Goal: Task Accomplishment & Management: Complete application form

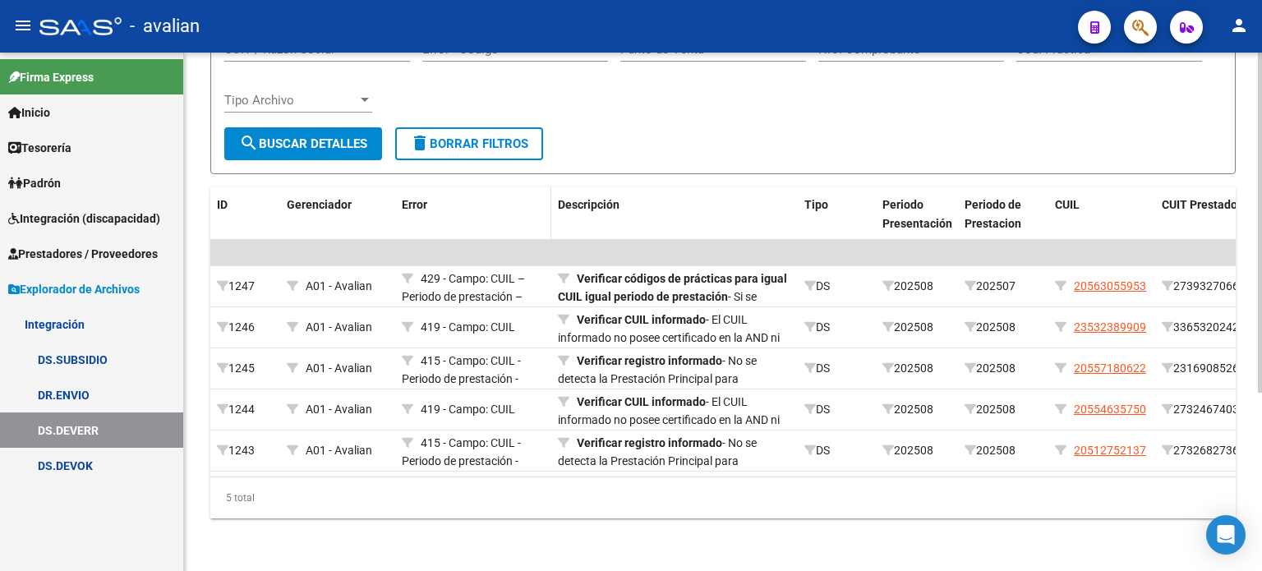
scroll to position [271, 0]
click at [72, 255] on span "Prestadores / Proveedores" at bounding box center [83, 254] width 150 height 18
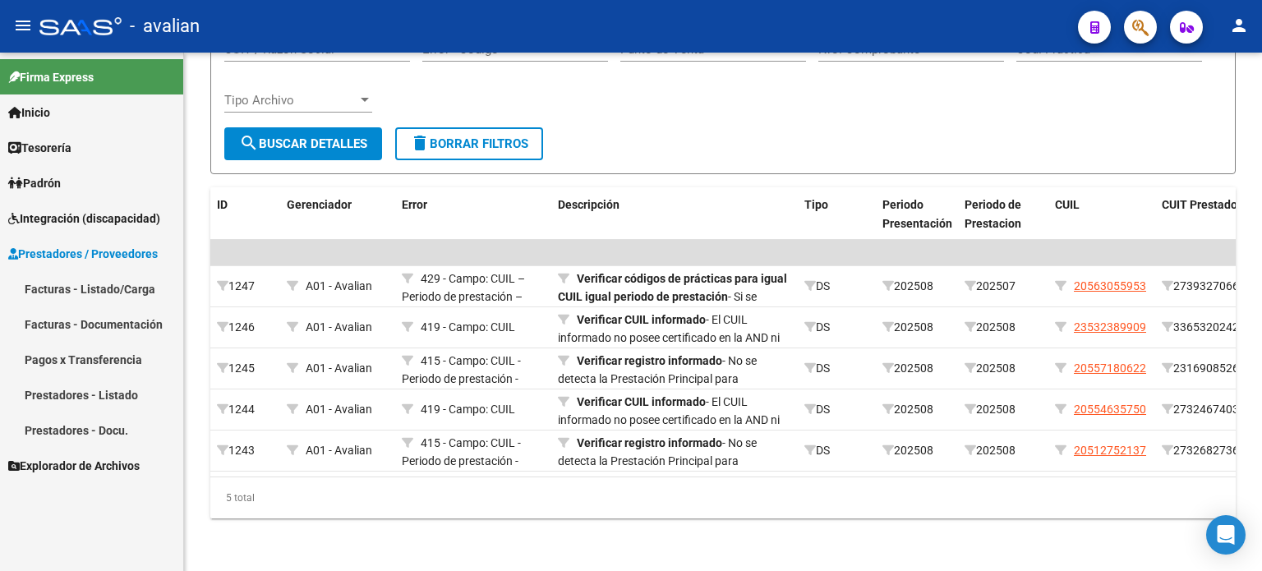
click at [76, 292] on link "Facturas - Listado/Carga" at bounding box center [91, 288] width 183 height 35
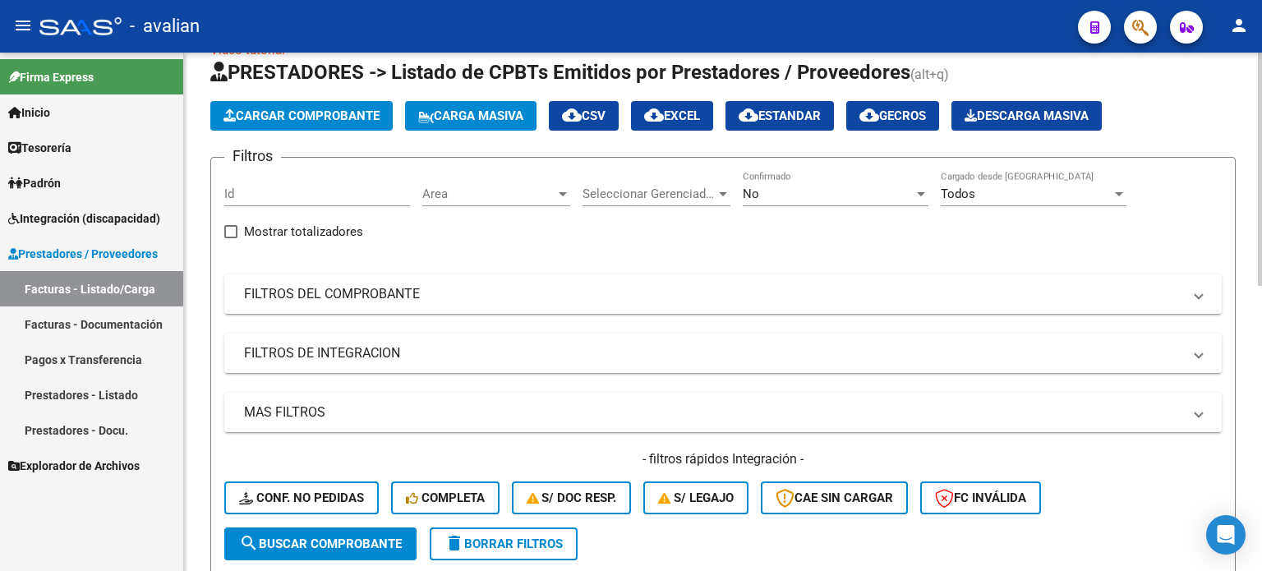
scroll to position [219, 0]
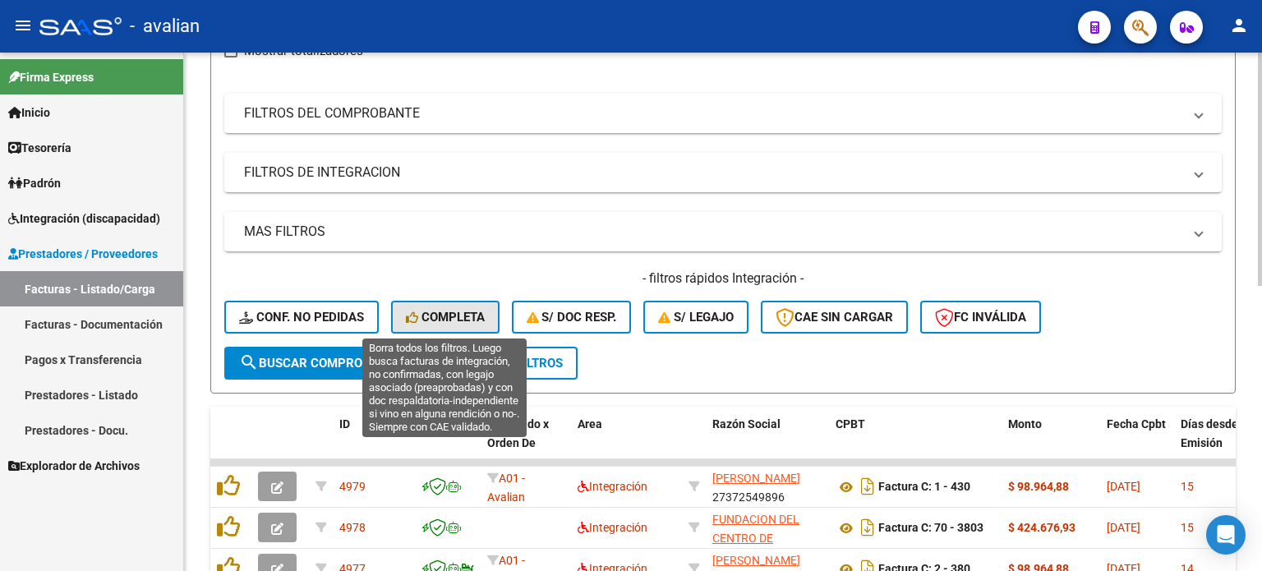
click at [454, 310] on span "Completa" at bounding box center [445, 317] width 79 height 15
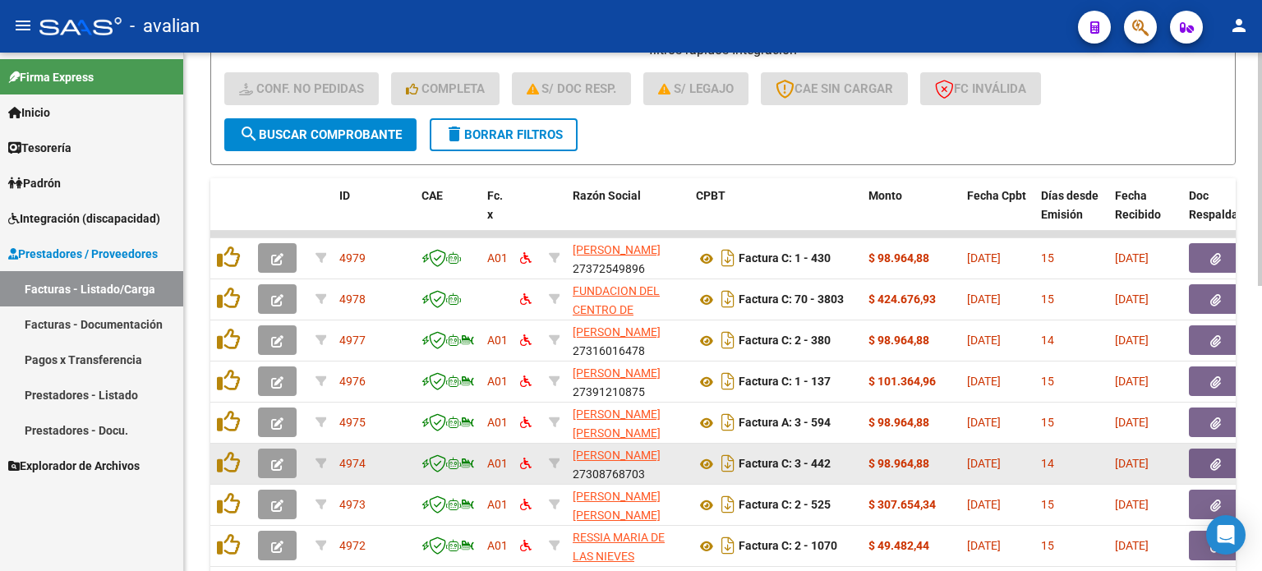
scroll to position [438, 0]
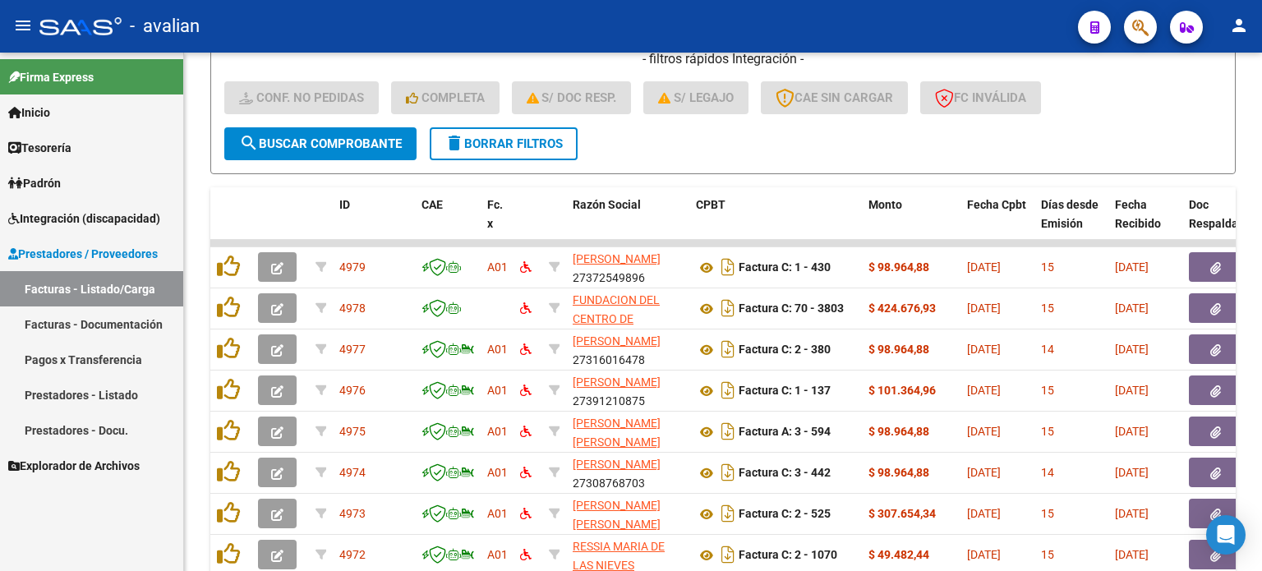
click at [67, 288] on link "Facturas - Listado/Carga" at bounding box center [91, 288] width 183 height 35
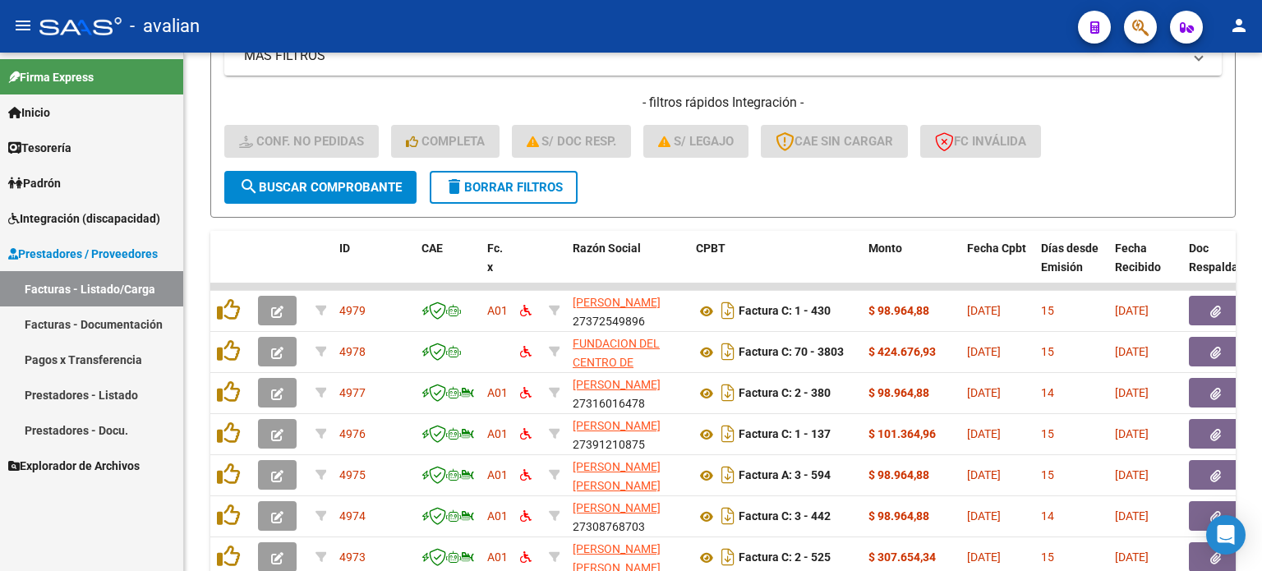
scroll to position [383, 0]
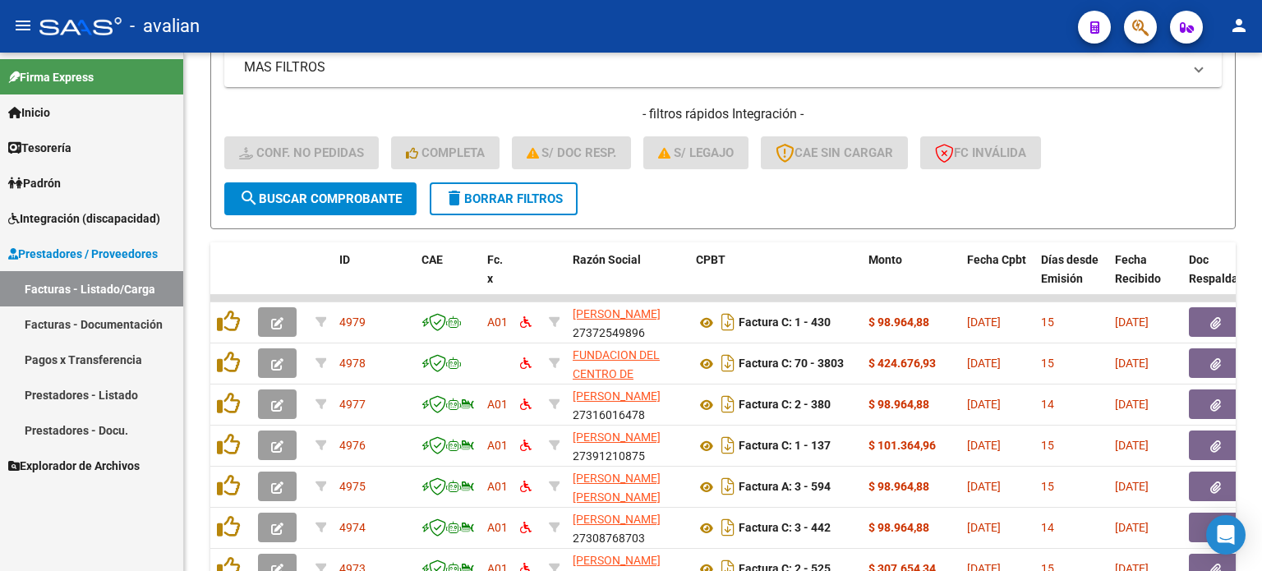
drag, startPoint x: 39, startPoint y: 214, endPoint x: 45, endPoint y: 228, distance: 15.4
click at [39, 214] on span "Integración (discapacidad)" at bounding box center [84, 219] width 152 height 18
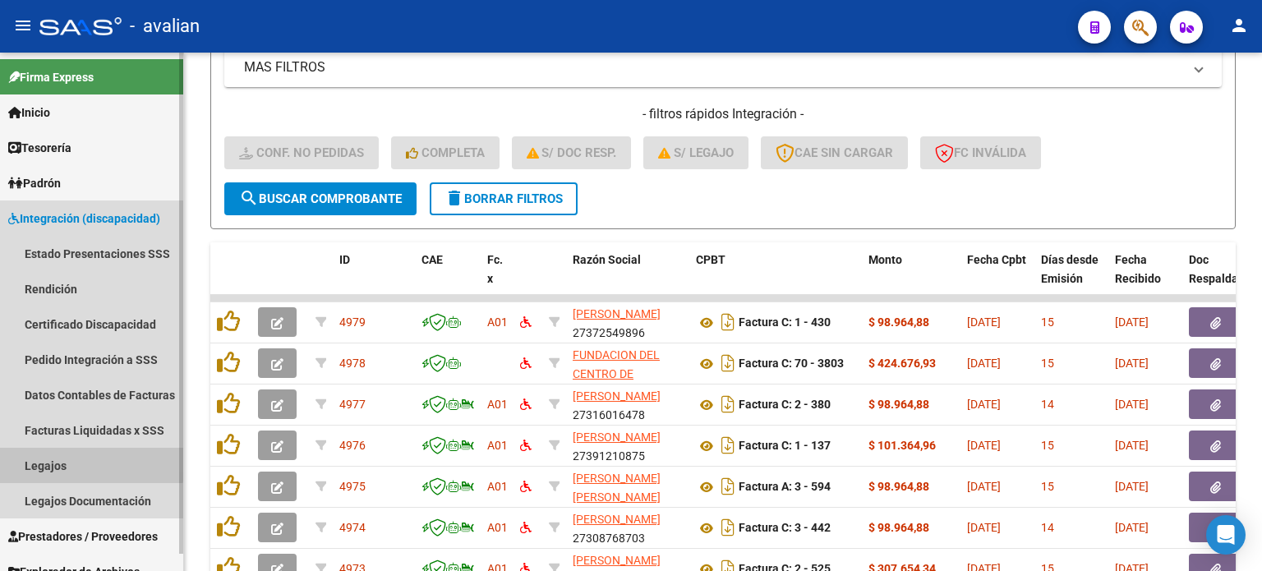
click at [59, 462] on link "Legajos" at bounding box center [91, 465] width 183 height 35
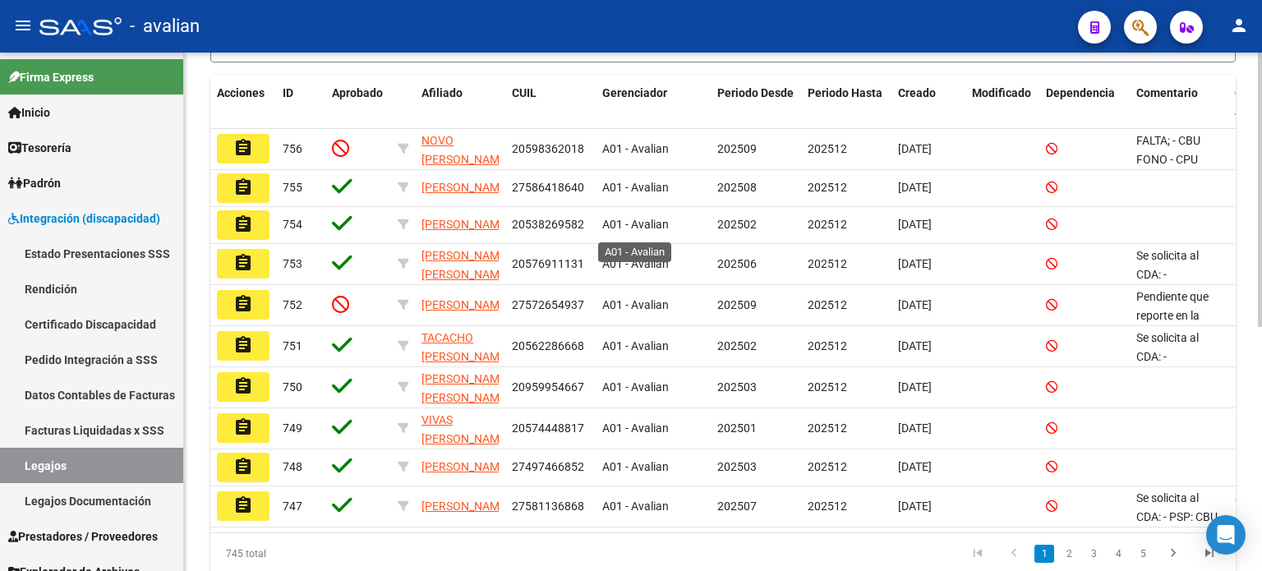
click at [657, 231] on span "A01 - Avalian" at bounding box center [635, 224] width 67 height 13
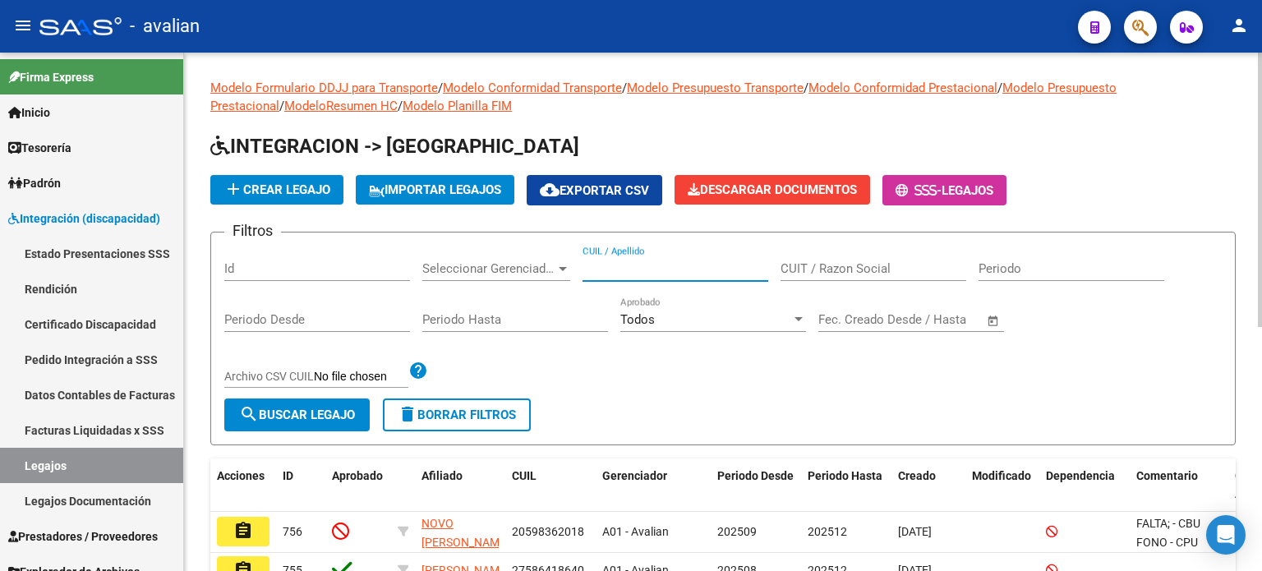
click at [628, 269] on input "CUIL / Apellido" at bounding box center [676, 268] width 186 height 15
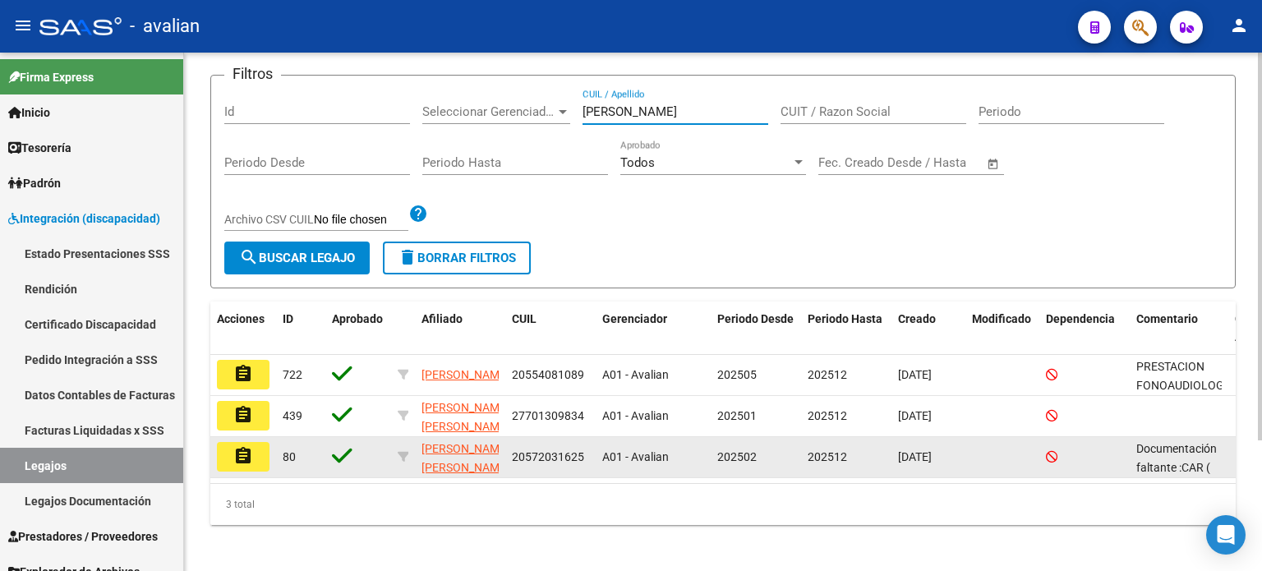
scroll to position [173, 0]
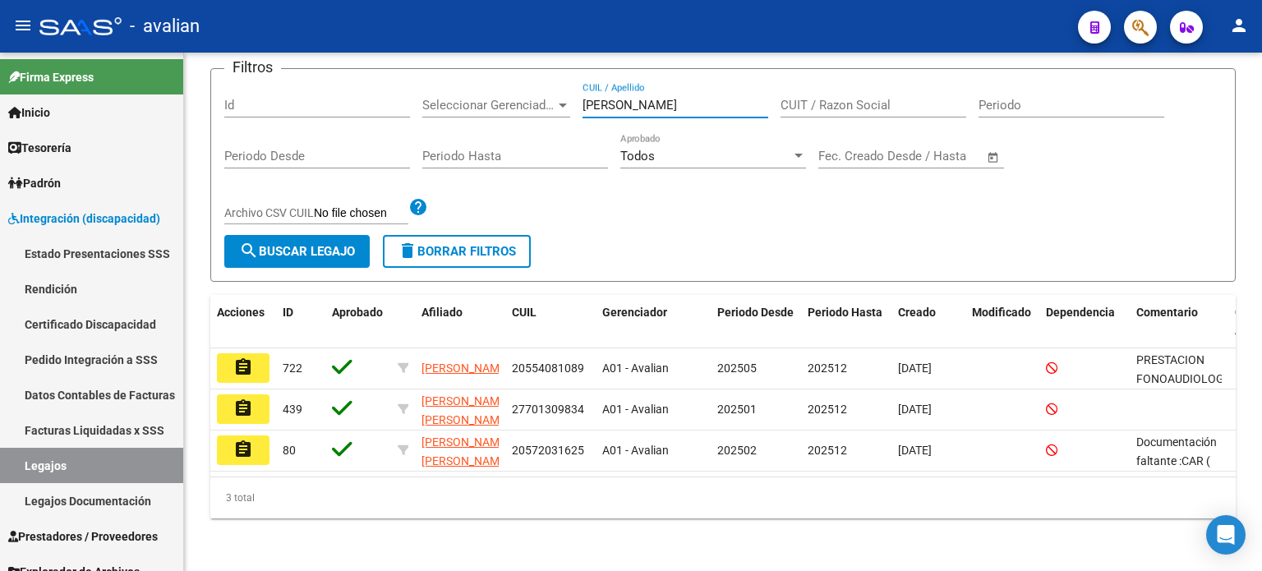
type input "[PERSON_NAME]"
click at [240, 399] on mat-icon "assignment" at bounding box center [243, 409] width 20 height 20
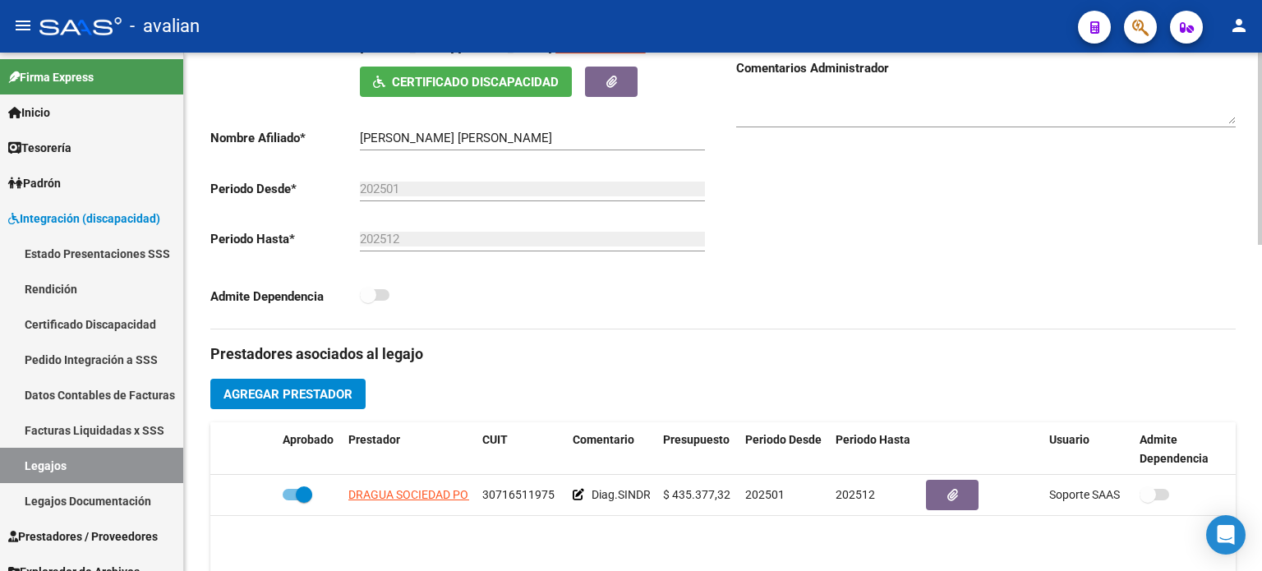
scroll to position [329, 0]
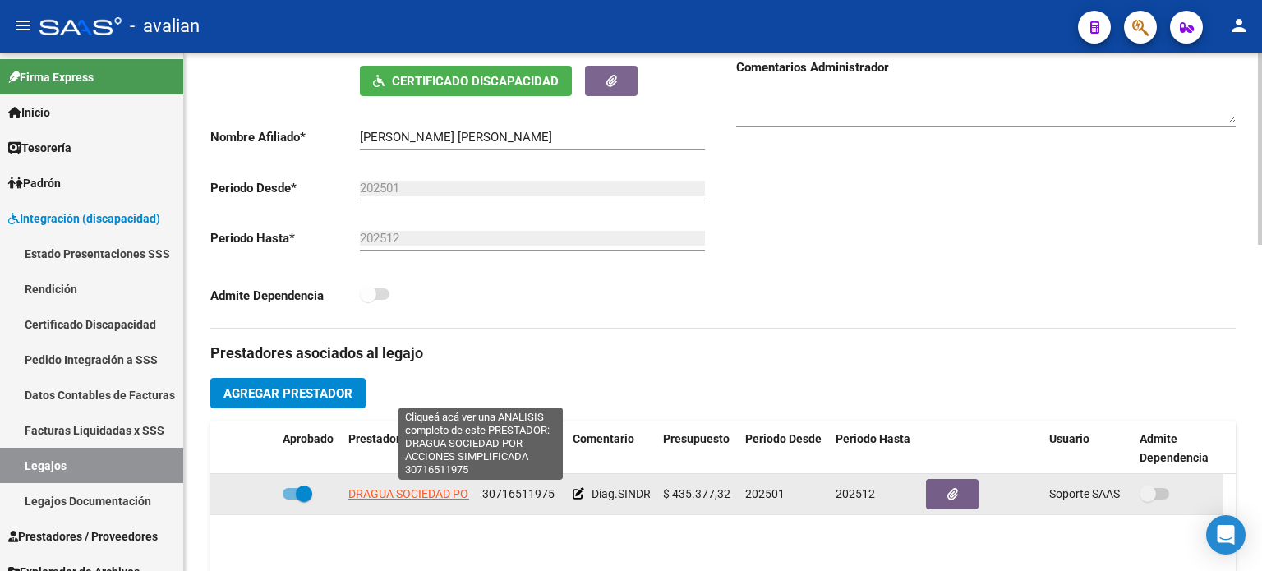
click at [441, 492] on span "DRAGUA SOCIEDAD POR ACCIONES SIMPLIFICADA" at bounding box center [480, 493] width 264 height 13
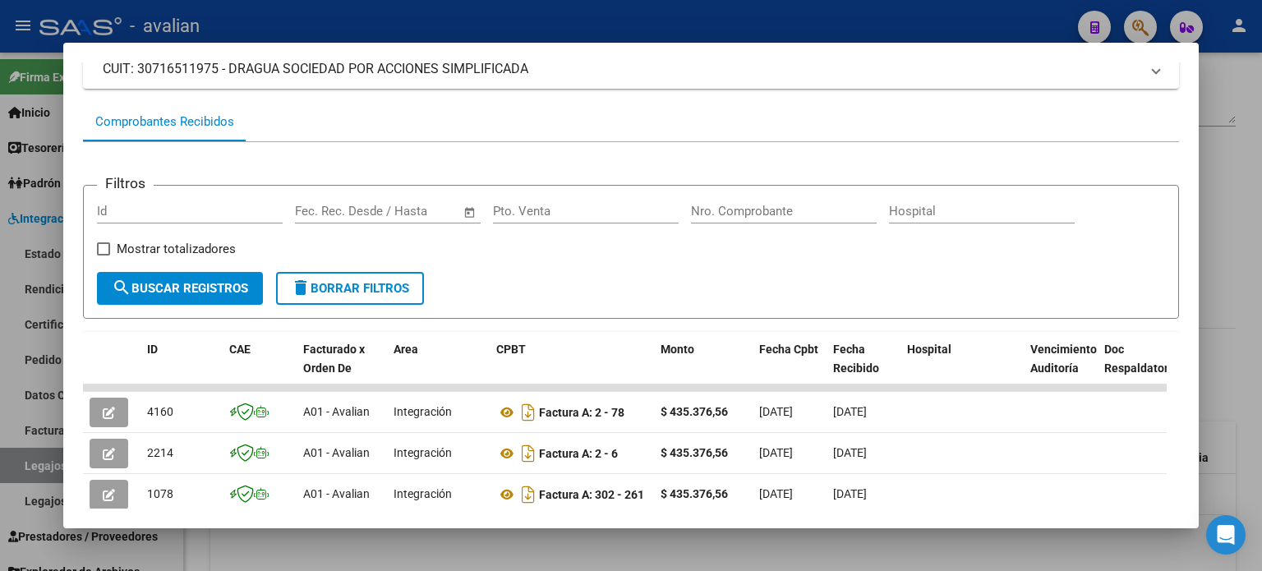
scroll to position [219, 0]
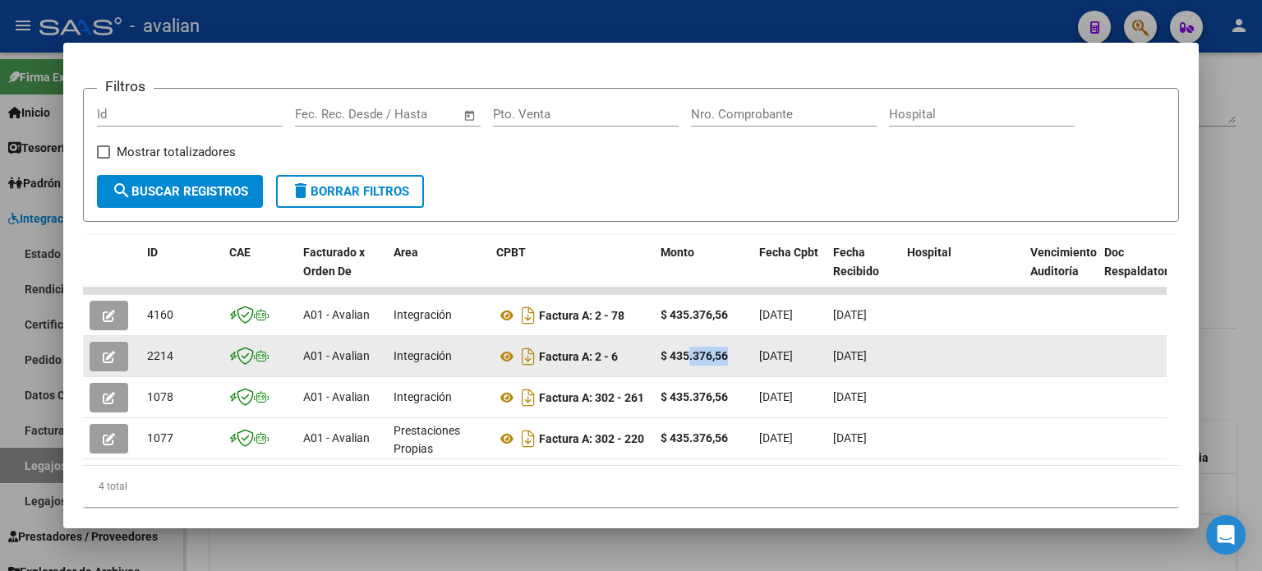
drag, startPoint x: 687, startPoint y: 354, endPoint x: 735, endPoint y: 357, distance: 48.6
click at [735, 357] on div "$ 435.376,56" at bounding box center [703, 356] width 85 height 19
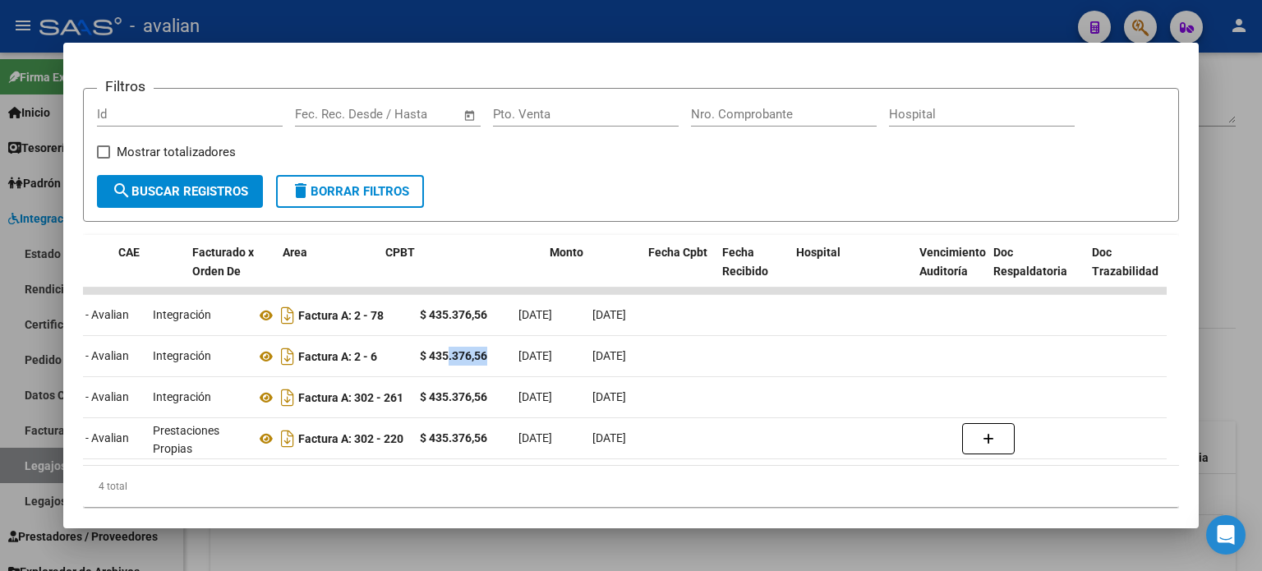
scroll to position [0, 0]
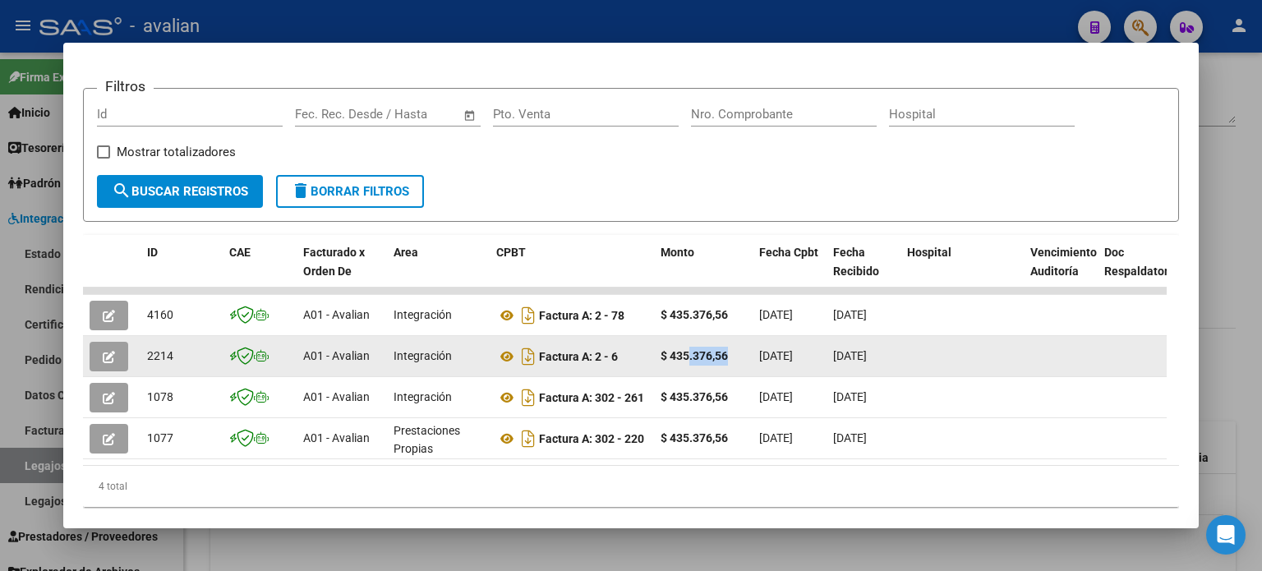
click at [112, 357] on icon "button" at bounding box center [109, 357] width 12 height 12
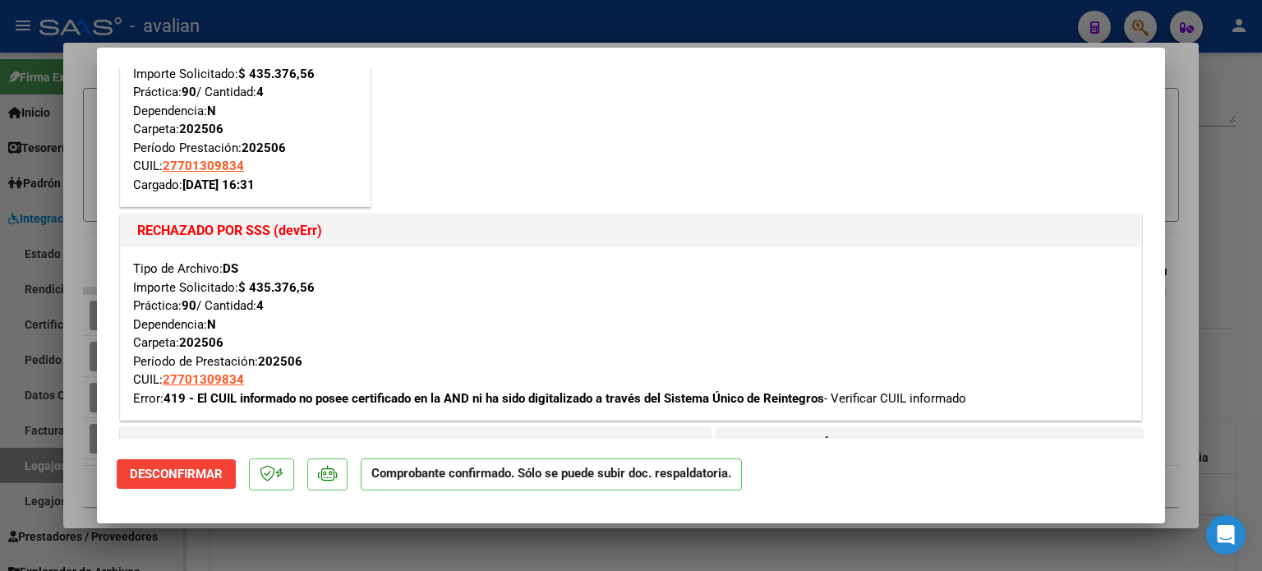
scroll to position [109, 0]
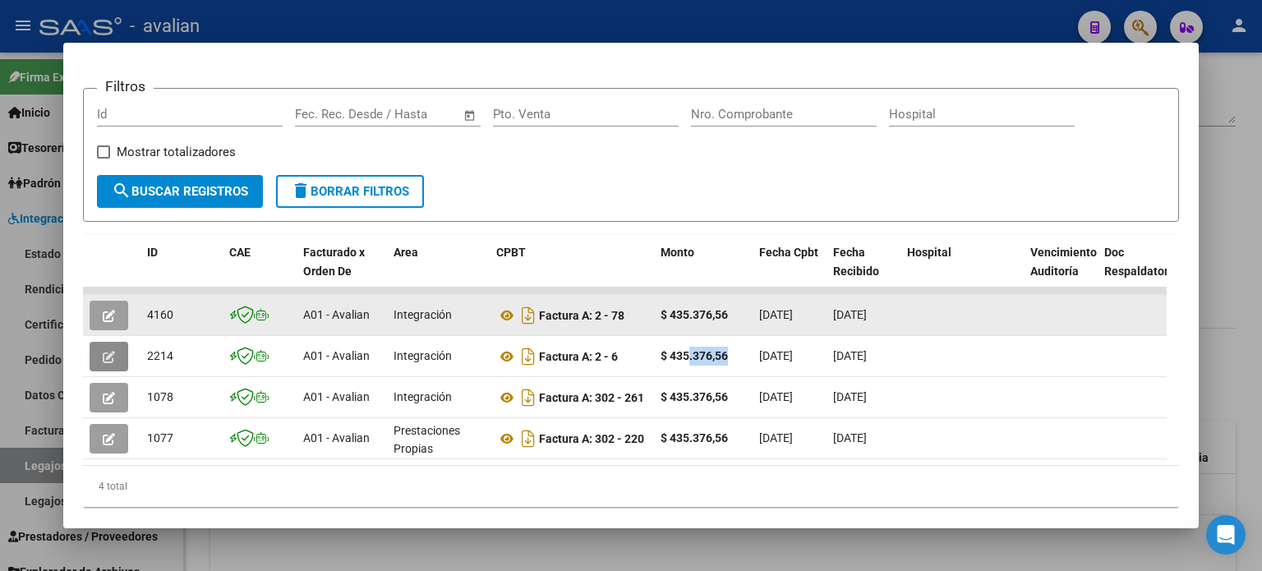
click at [120, 315] on button "button" at bounding box center [109, 316] width 39 height 30
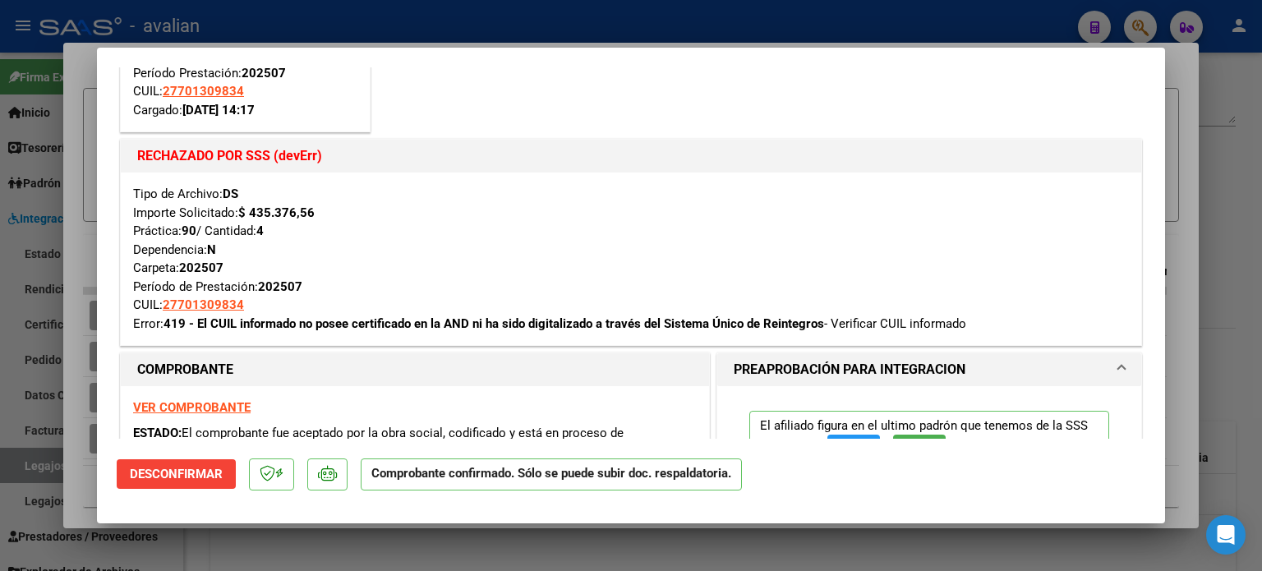
scroll to position [164, 0]
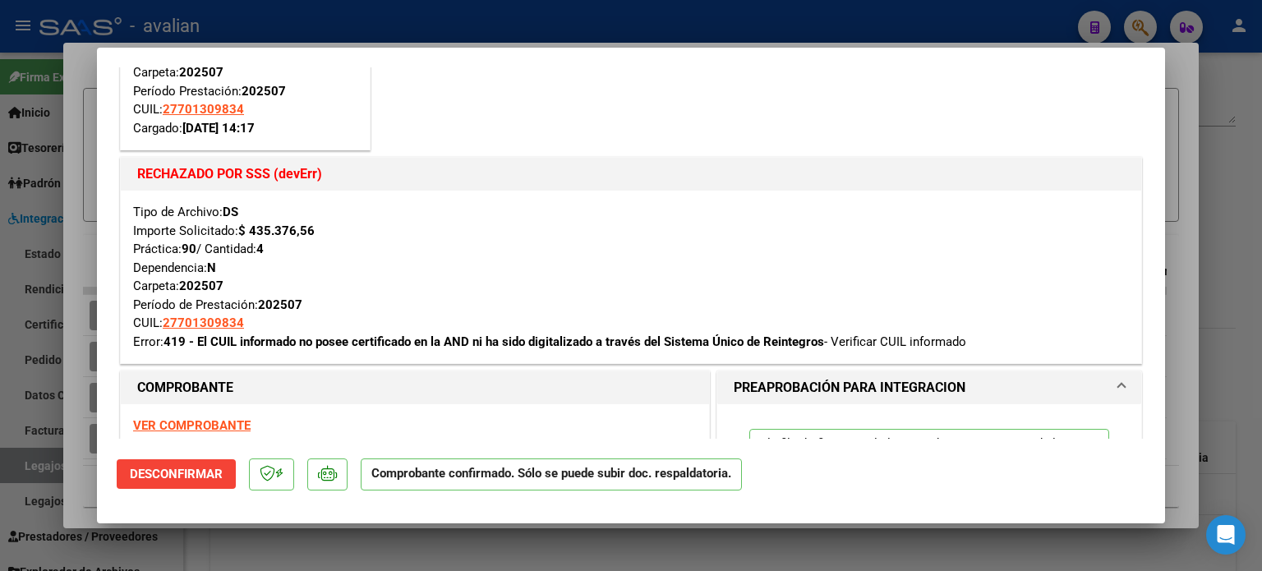
type input "$ 0,00"
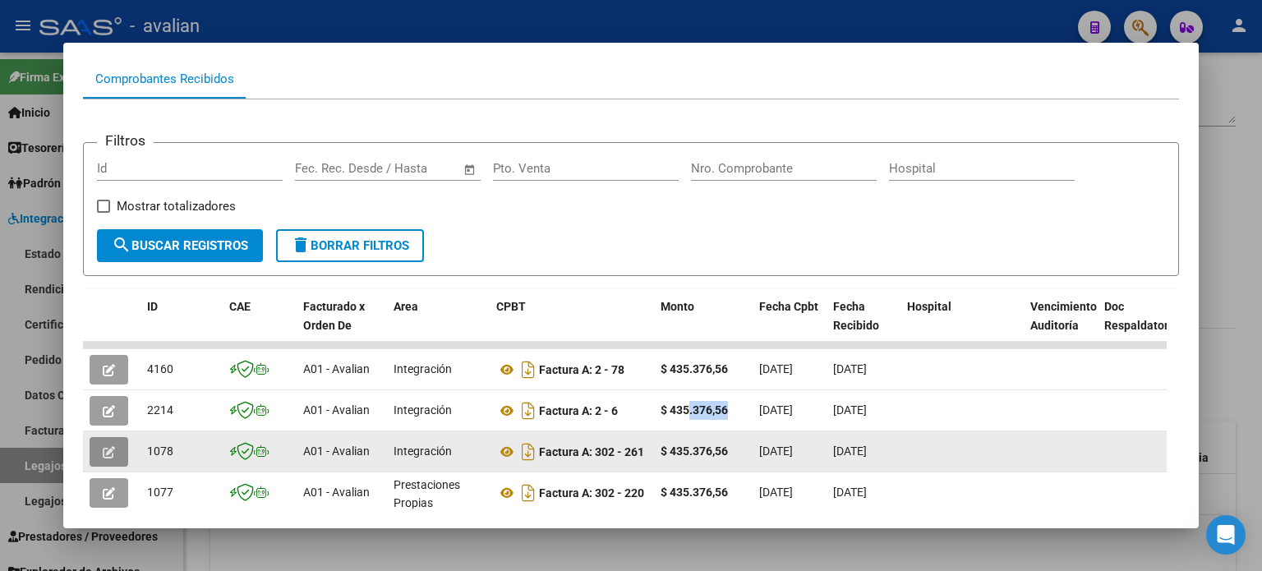
click at [115, 456] on button "button" at bounding box center [109, 452] width 39 height 30
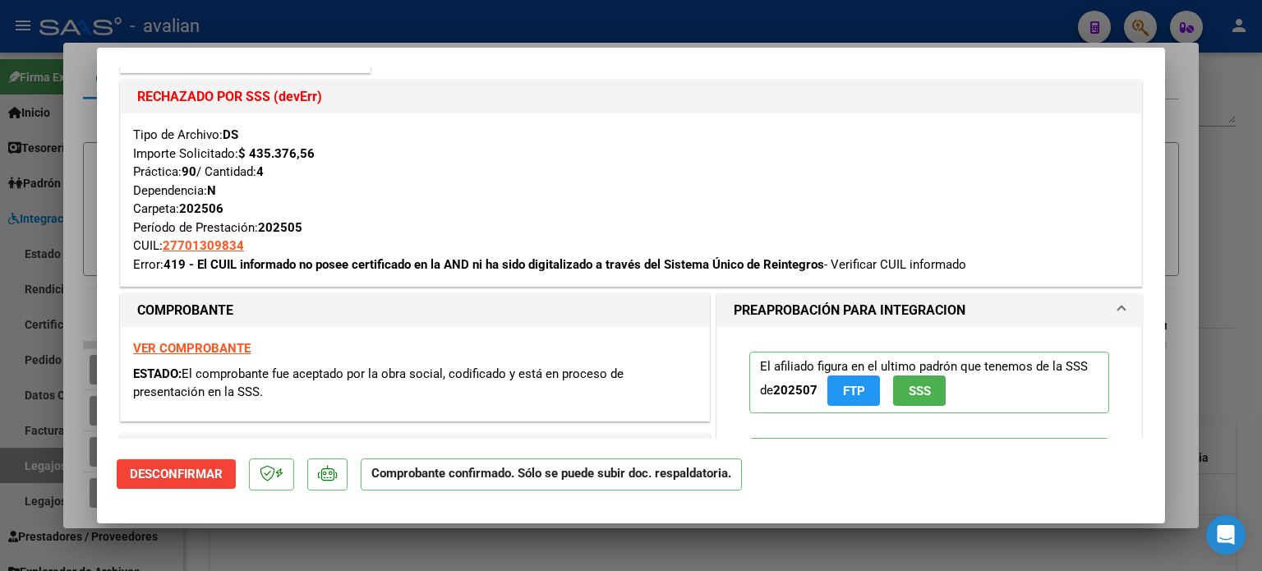
scroll to position [329, 0]
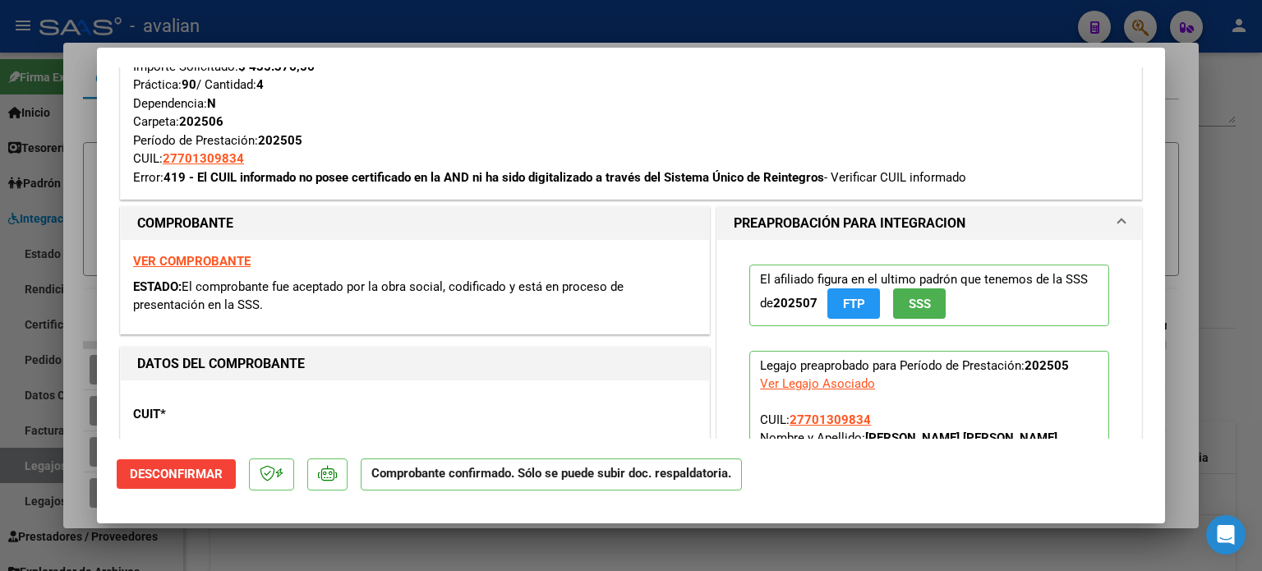
type input "$ 0,00"
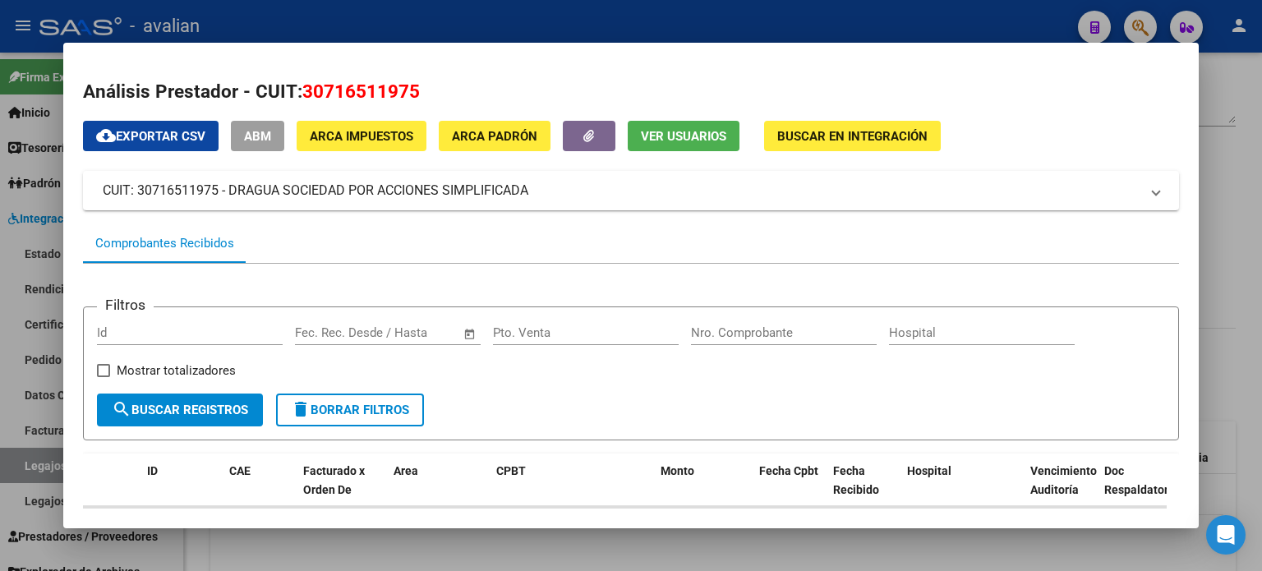
scroll to position [0, 0]
